Goal: Transaction & Acquisition: Purchase product/service

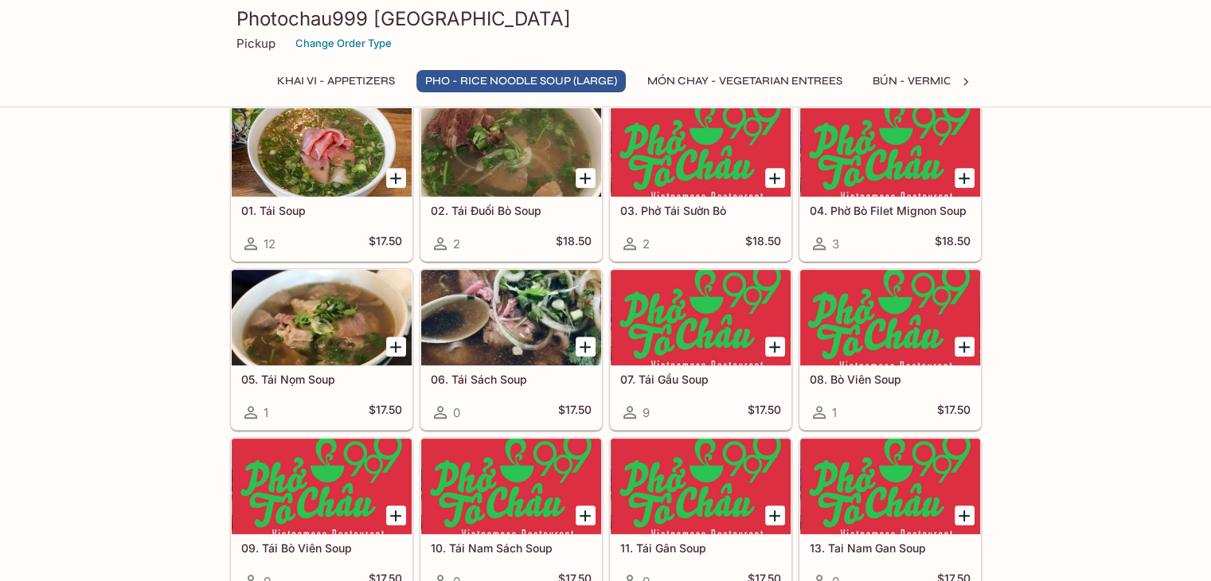
scroll to position [637, 0]
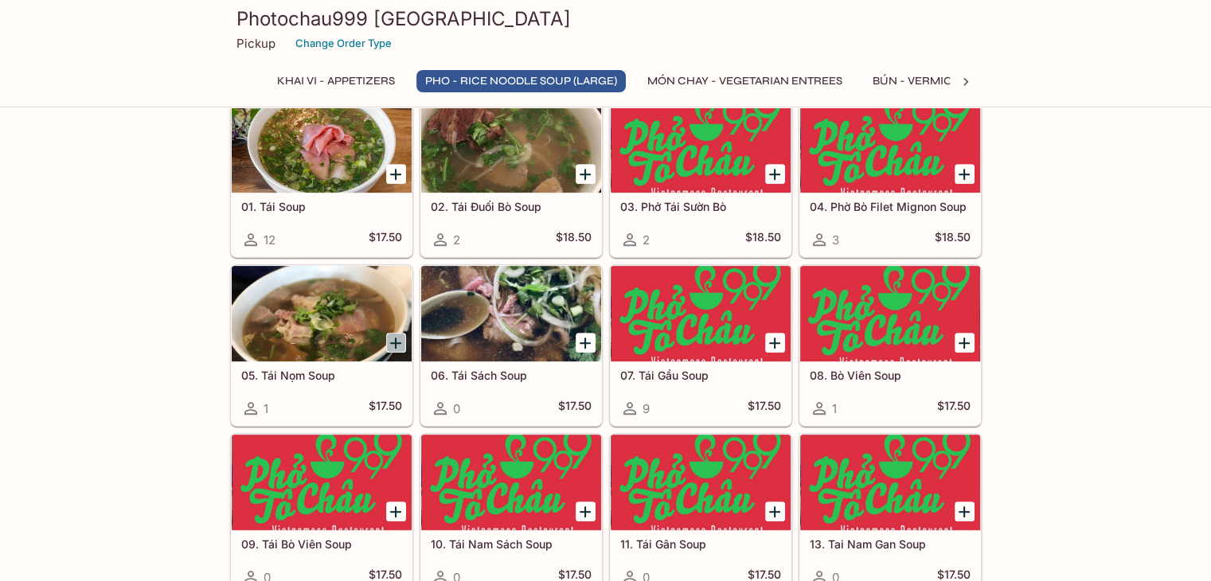
click at [390, 335] on icon "Add 05. Tái Nọm Soup" at bounding box center [395, 343] width 19 height 19
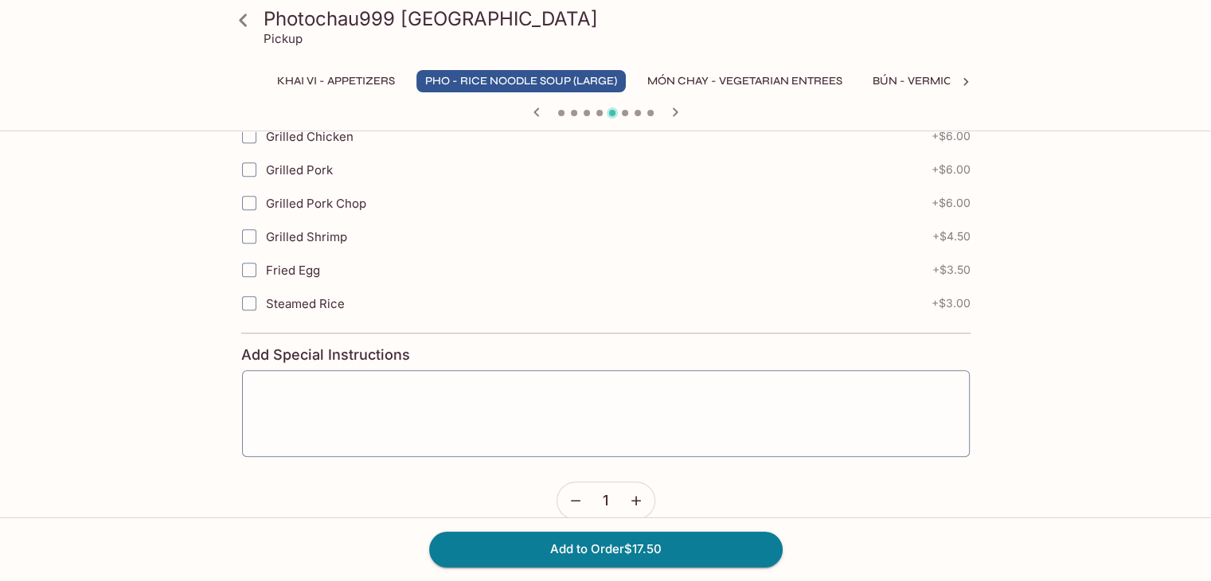
scroll to position [847, 0]
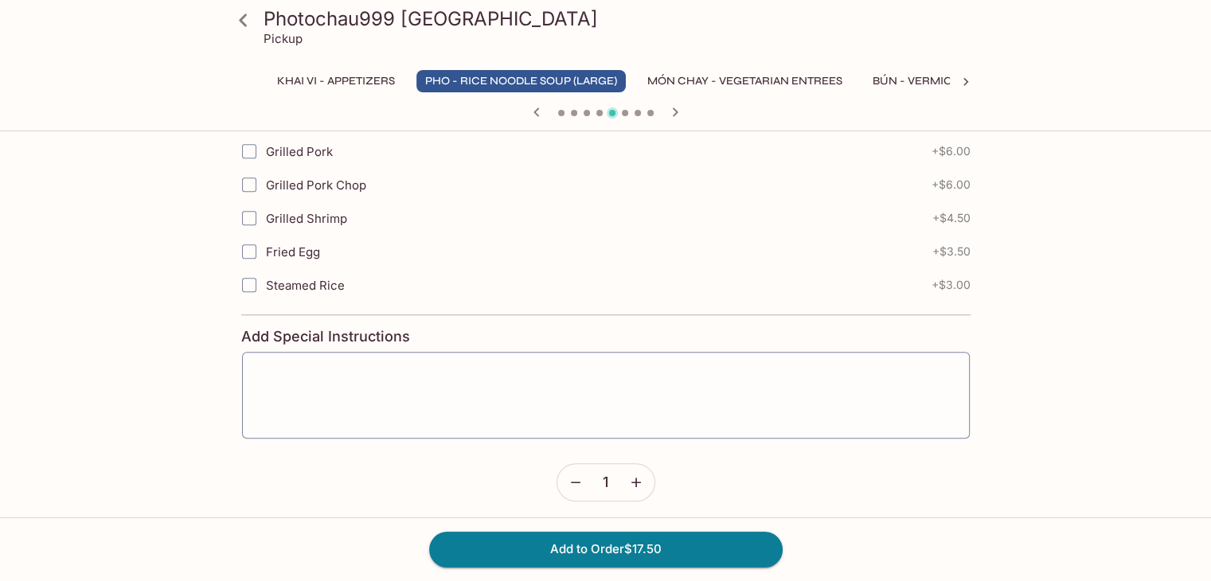
click at [642, 474] on icon "button" at bounding box center [636, 482] width 16 height 16
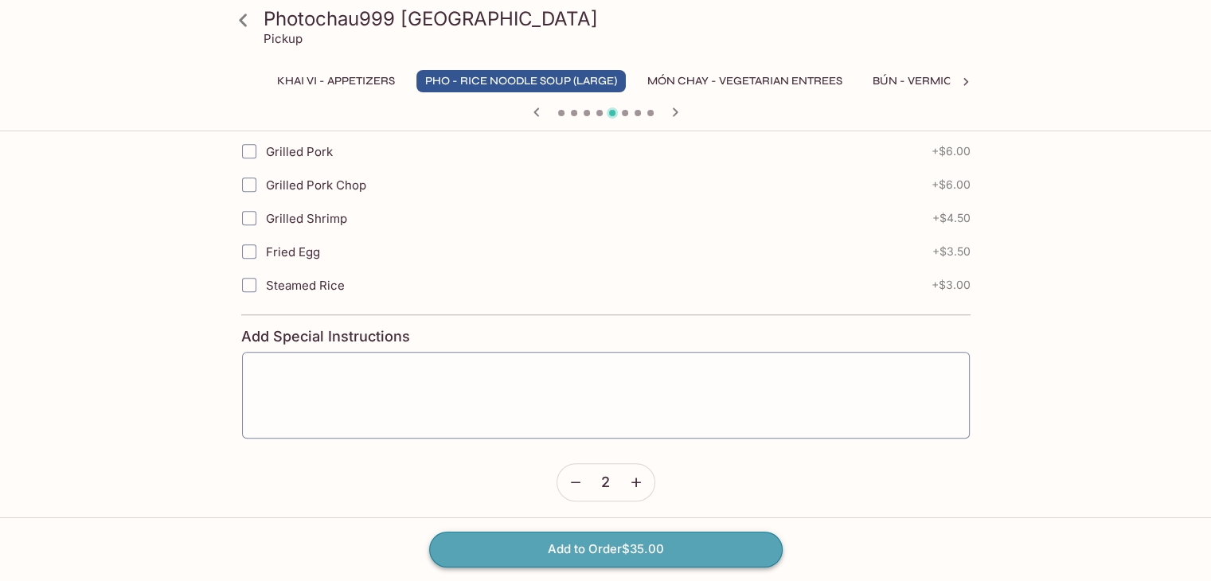
click at [639, 543] on button "Add to Order $35.00" at bounding box center [605, 549] width 353 height 35
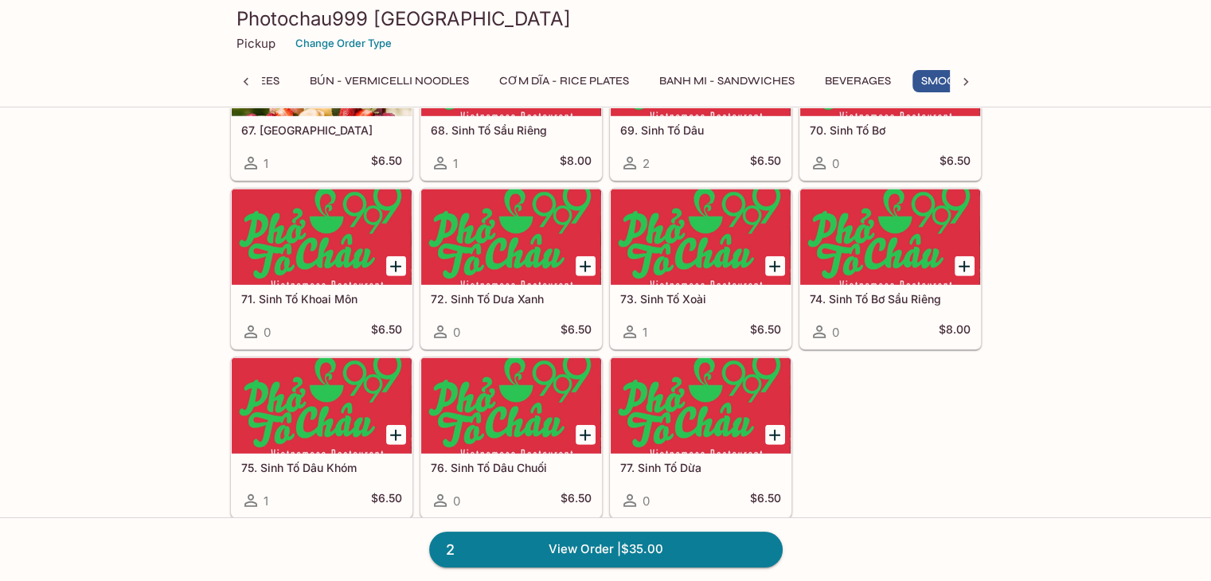
scroll to position [0, 694]
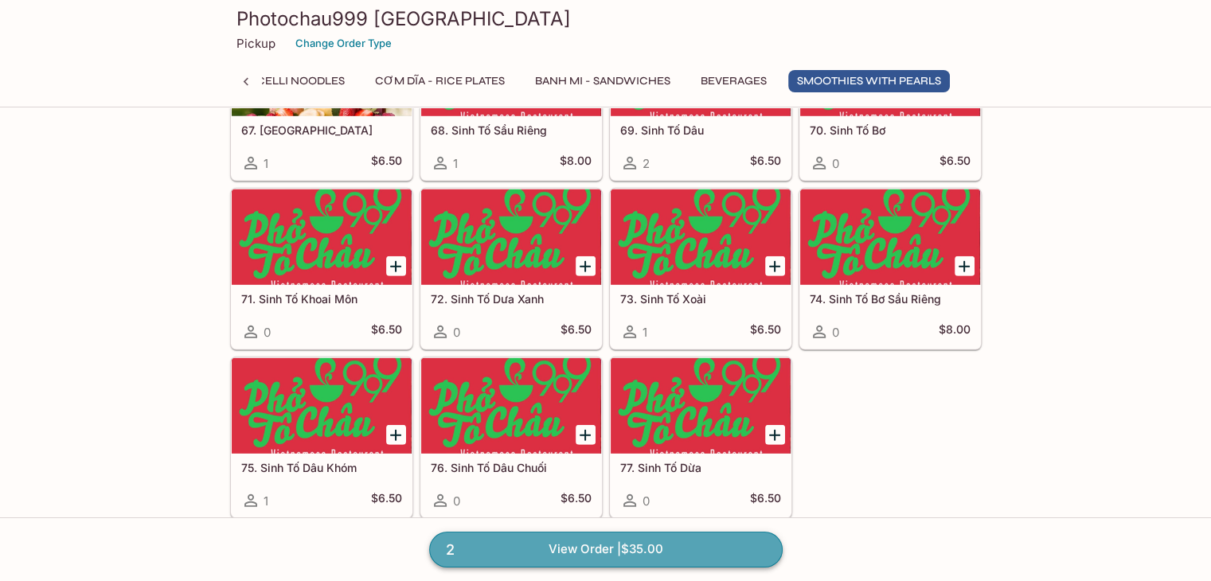
click at [586, 542] on link "2 View Order | $35.00" at bounding box center [605, 549] width 353 height 35
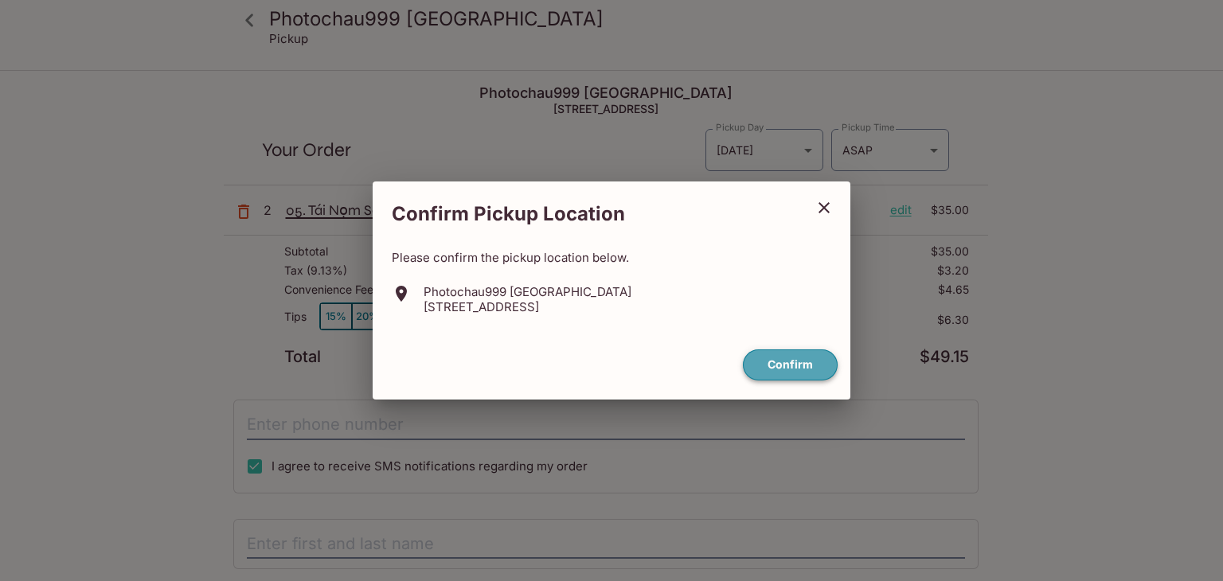
click at [795, 370] on button "Confirm" at bounding box center [790, 364] width 95 height 31
